Goal: Information Seeking & Learning: Find specific fact

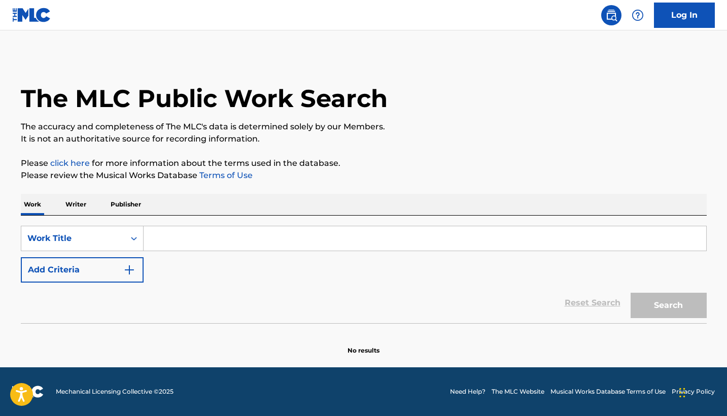
click at [211, 245] on input "Search Form" at bounding box center [425, 238] width 562 height 24
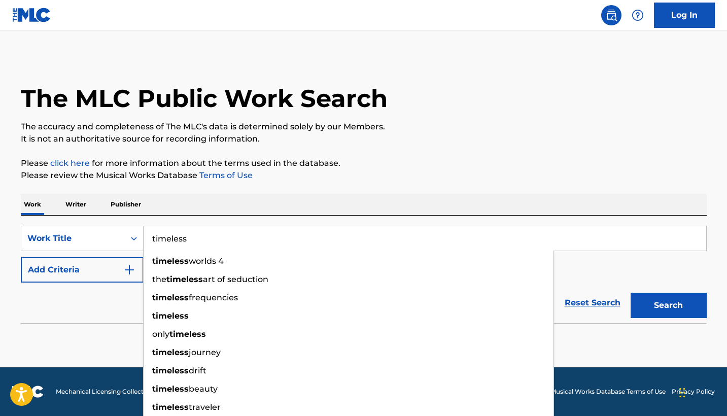
type input "timeless"
click at [334, 133] on p "It is not an authoritative source for recording information." at bounding box center [364, 139] width 686 height 12
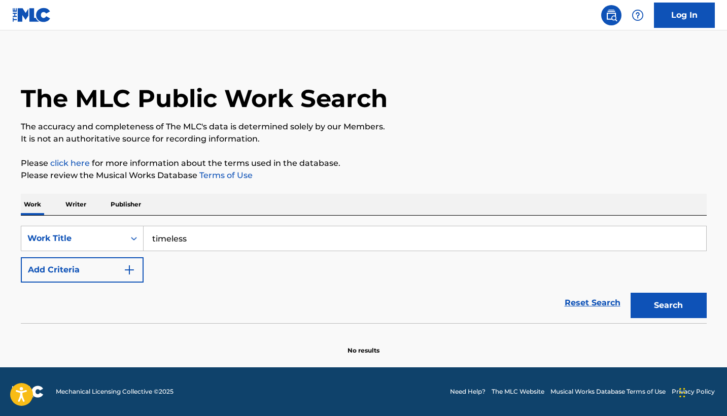
click at [97, 274] on button "Add Criteria" at bounding box center [82, 269] width 123 height 25
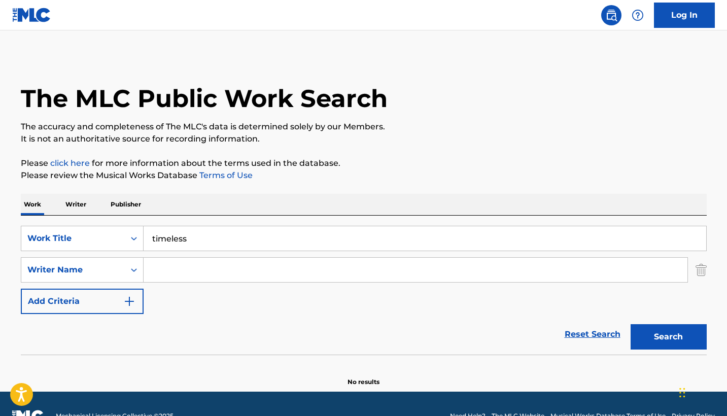
click at [184, 275] on input "Search Form" at bounding box center [416, 270] width 544 height 24
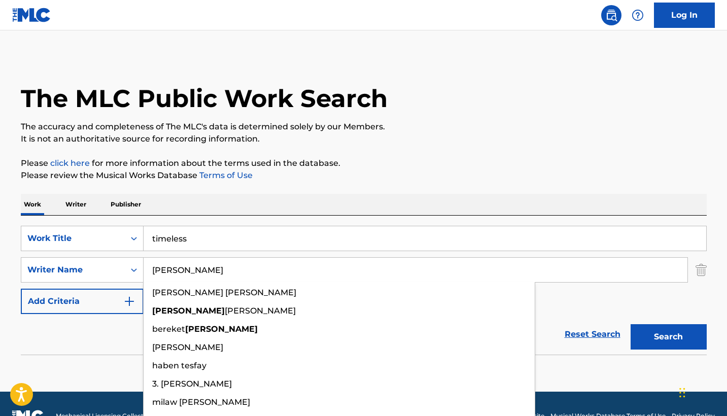
type input "[PERSON_NAME]"
click at [668, 337] on button "Search" at bounding box center [668, 336] width 76 height 25
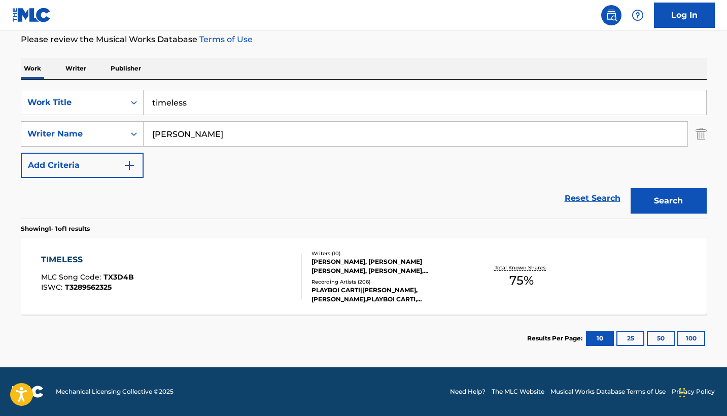
scroll to position [136, 0]
click at [370, 287] on div "PLAYBOI CARTI|[PERSON_NAME], [PERSON_NAME],PLAYBOI CARTI, [PERSON_NAME], [PERSO…" at bounding box center [387, 295] width 153 height 18
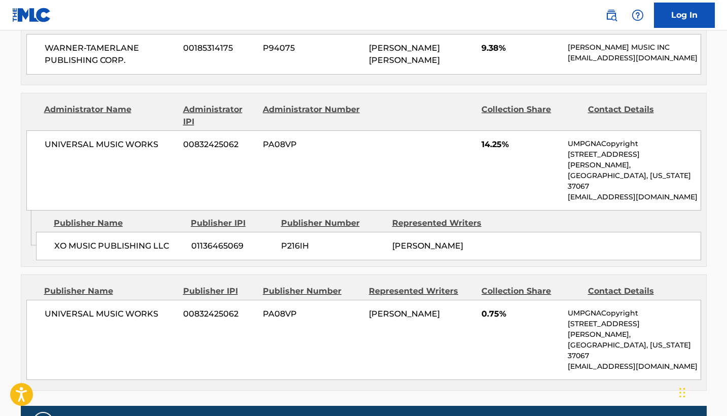
scroll to position [1644, 0]
click at [370, 309] on span "[PERSON_NAME]" at bounding box center [404, 314] width 71 height 10
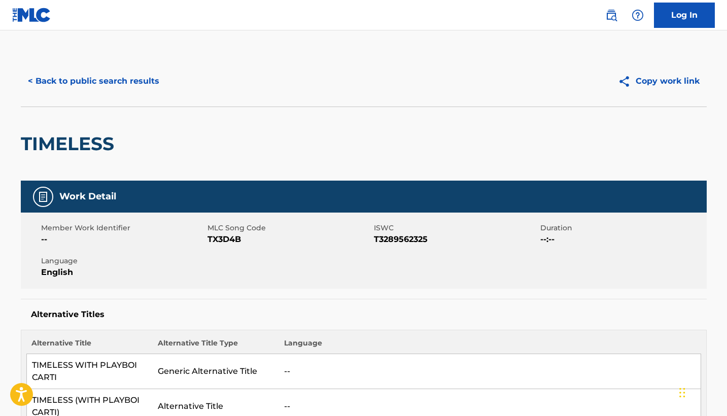
scroll to position [0, 0]
click at [98, 78] on button "< Back to public search results" at bounding box center [94, 80] width 146 height 25
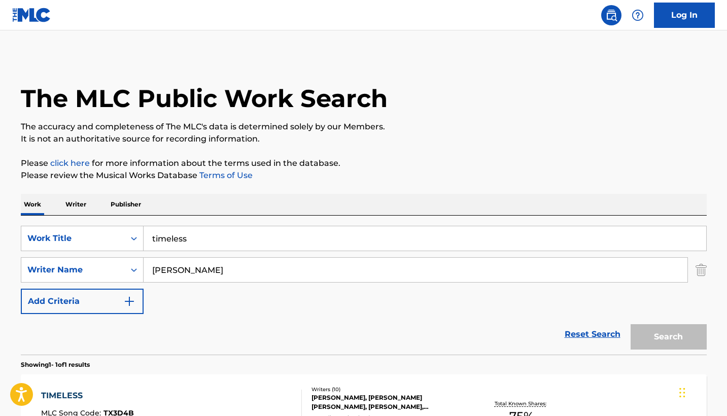
scroll to position [78, 0]
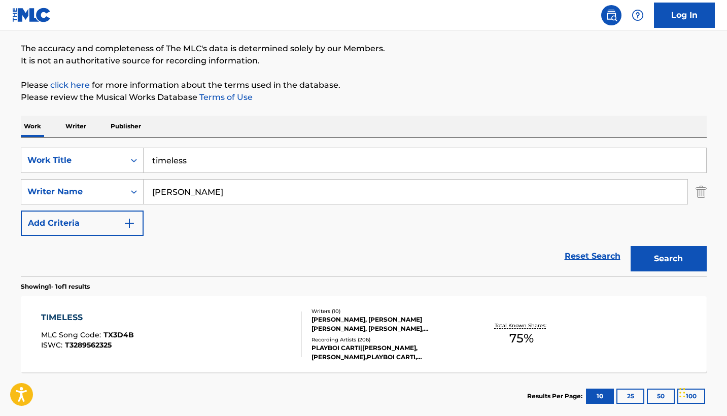
click at [214, 161] on input "timeless" at bounding box center [425, 160] width 562 height 24
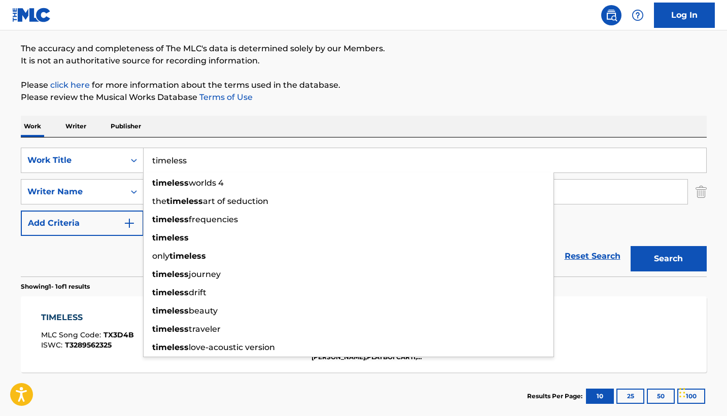
click at [214, 161] on input "timeless" at bounding box center [425, 160] width 562 height 24
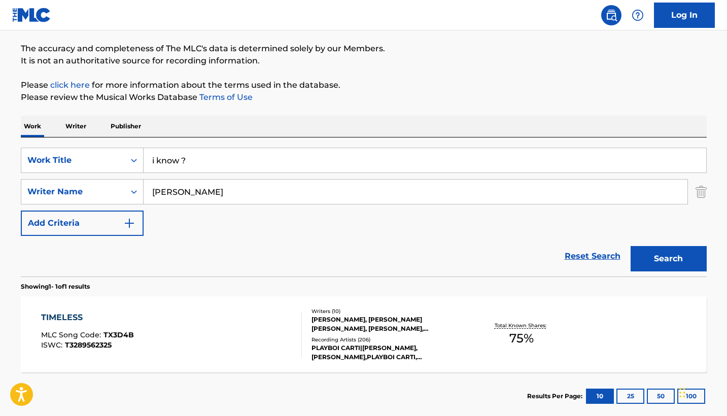
type input "i know ?"
click at [227, 184] on input "[PERSON_NAME]" at bounding box center [416, 192] width 544 height 24
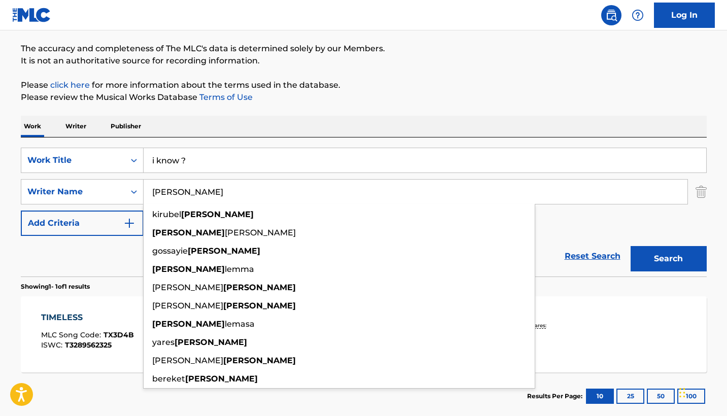
click at [227, 184] on input "[PERSON_NAME]" at bounding box center [416, 192] width 544 height 24
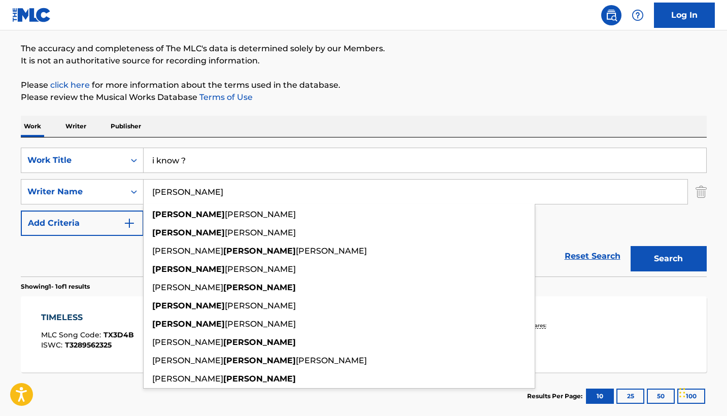
type input "[PERSON_NAME]"
click at [668, 259] on button "Search" at bounding box center [668, 258] width 76 height 25
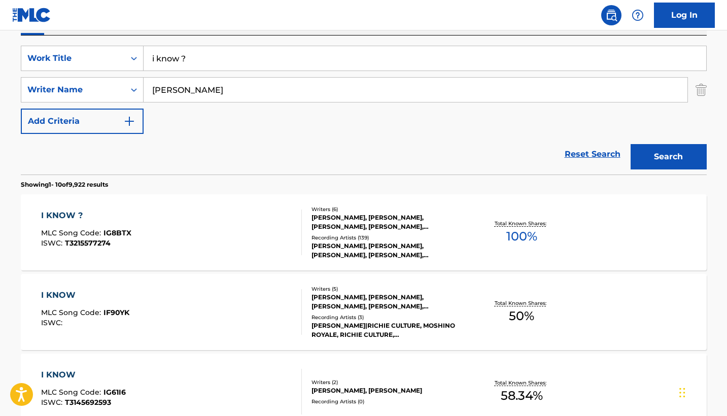
scroll to position [185, 0]
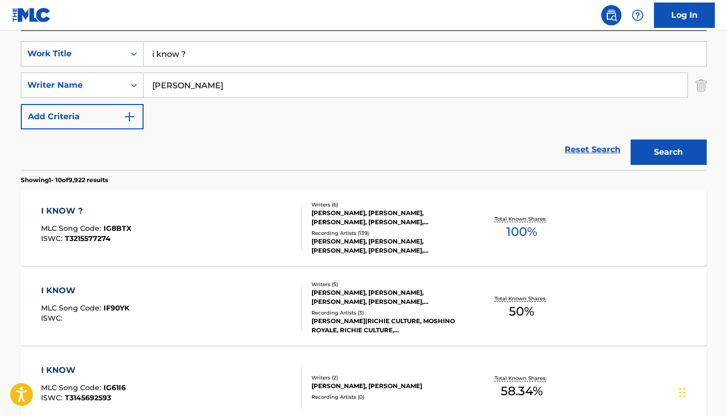
click at [380, 215] on div "[PERSON_NAME], [PERSON_NAME], [PERSON_NAME], [PERSON_NAME], [PERSON_NAME], [PER…" at bounding box center [387, 217] width 153 height 18
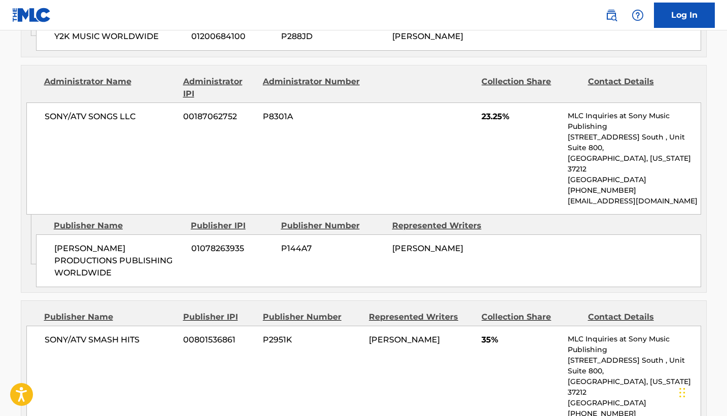
drag, startPoint x: 439, startPoint y: 217, endPoint x: 532, endPoint y: 245, distance: 97.4
click at [532, 245] on div "Publishers (7) Total shares: 100 % Publisher Name Publisher IPI Publisher Numbe…" at bounding box center [364, 54] width 686 height 1216
click at [532, 234] on div "[PERSON_NAME] PRODUCTIONS PUBLISHING WORLDWIDE 01078263935 P144A7 [PERSON_NAME]" at bounding box center [368, 260] width 665 height 53
